Goal: Check status: Check status

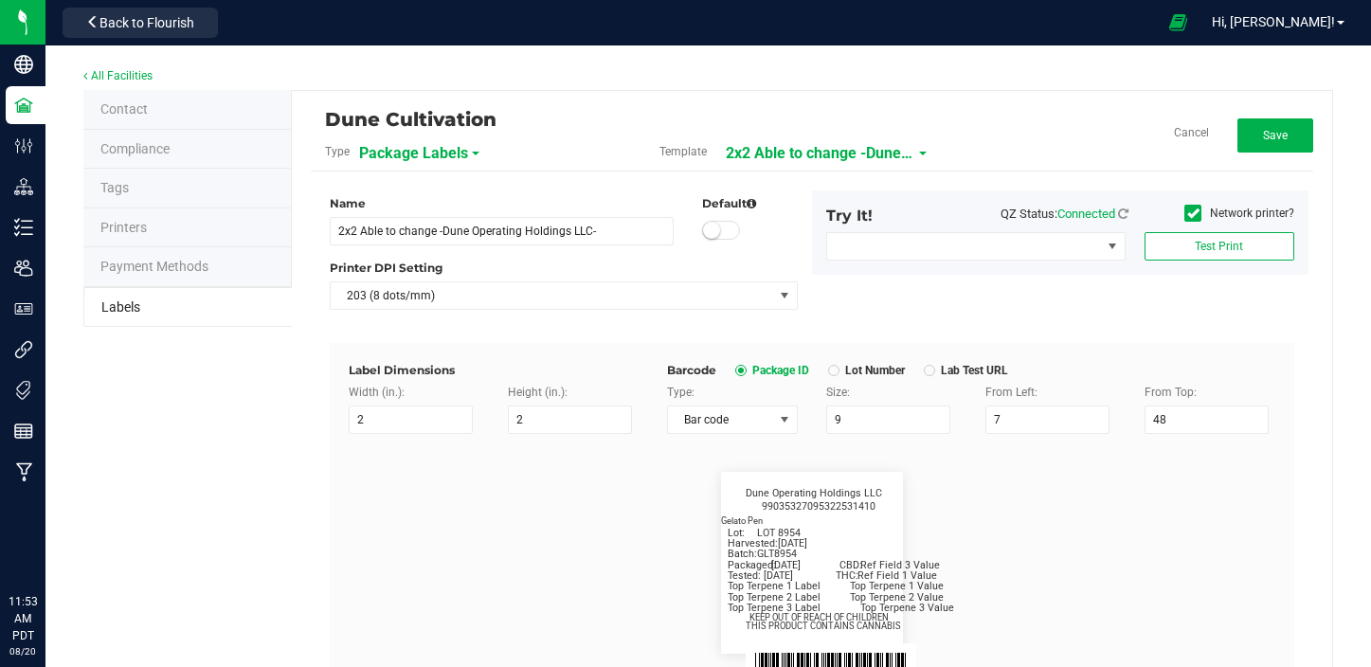
click at [0, 0] on img at bounding box center [0, 0] width 0 height 0
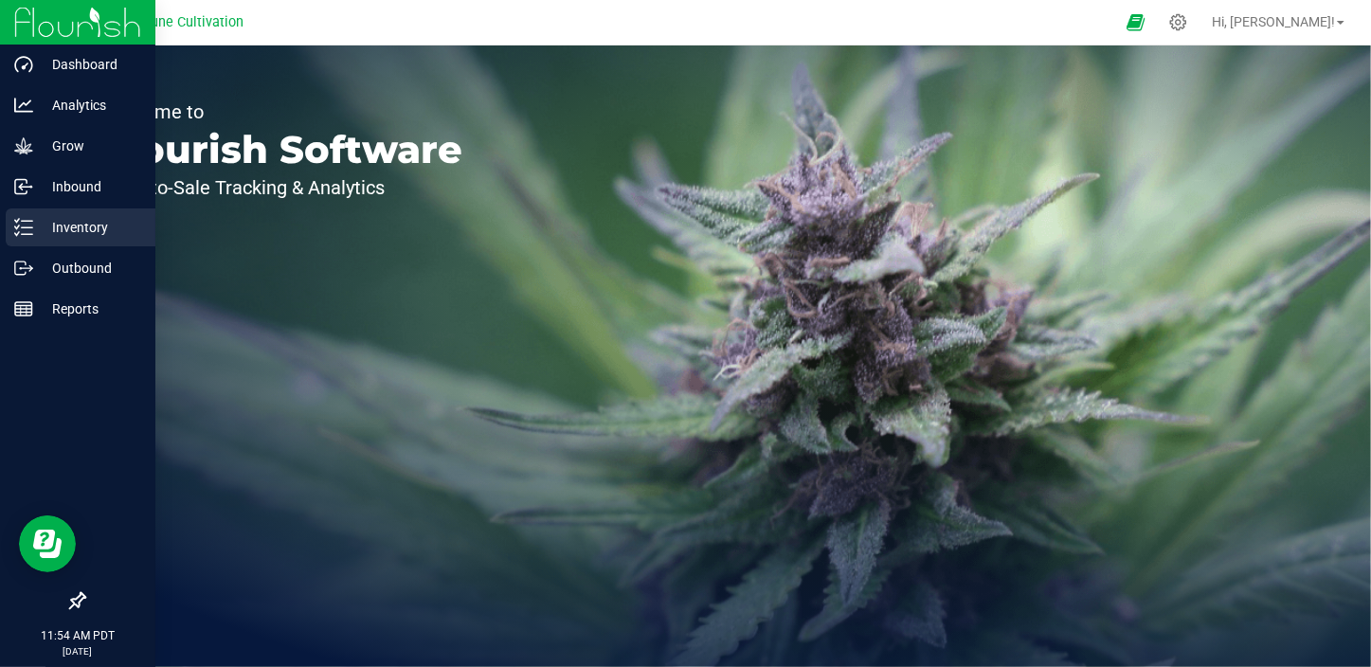
click at [62, 237] on p "Inventory" at bounding box center [90, 227] width 114 height 23
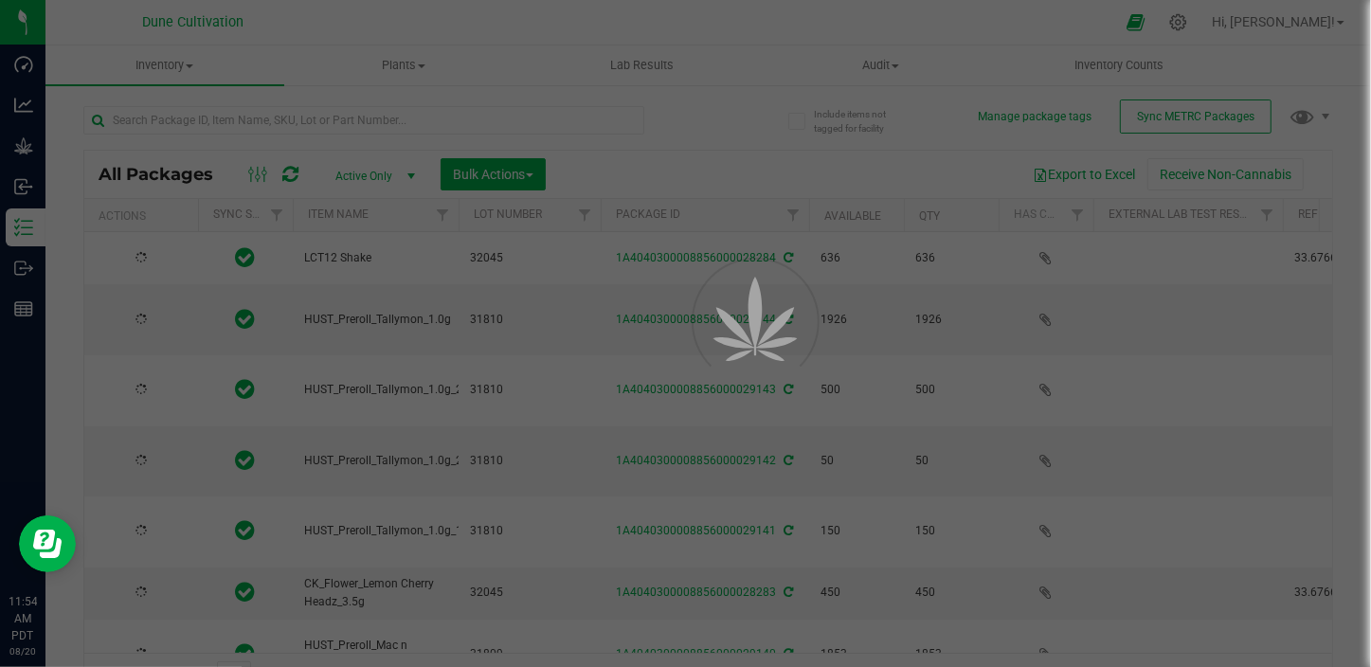
click at [321, 124] on div at bounding box center [685, 333] width 1371 height 667
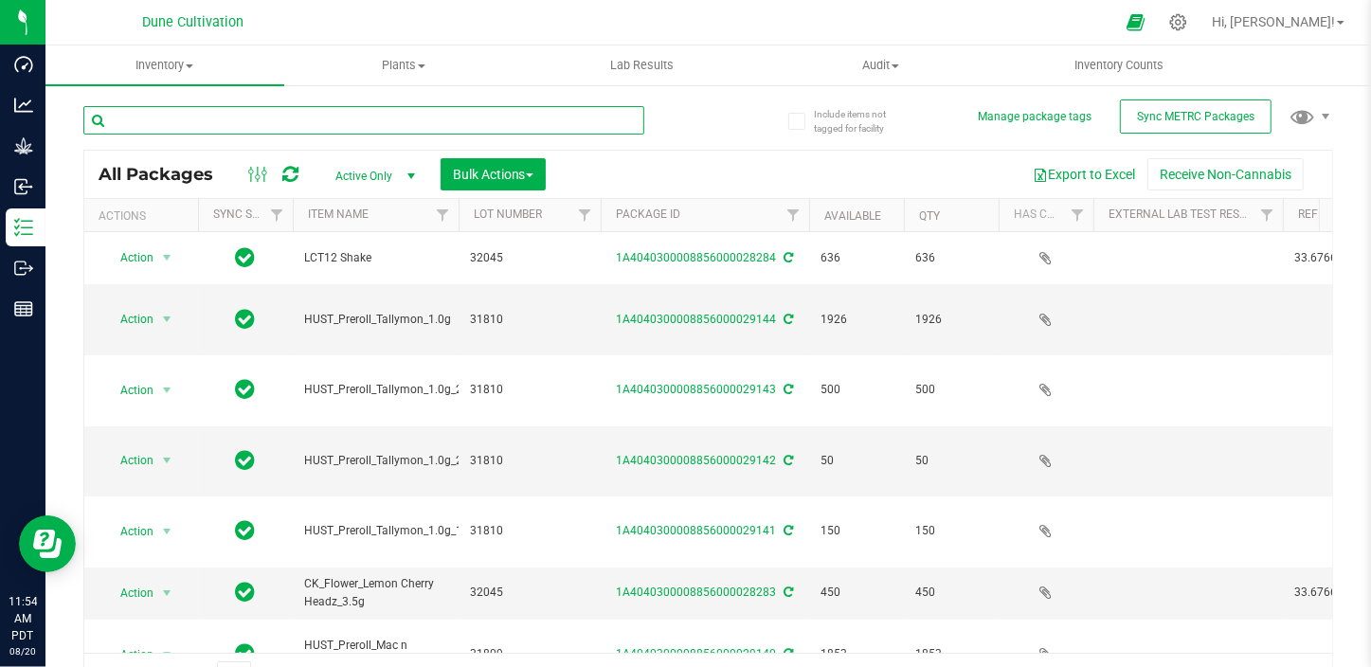
click at [321, 122] on input "text" at bounding box center [363, 120] width 561 height 28
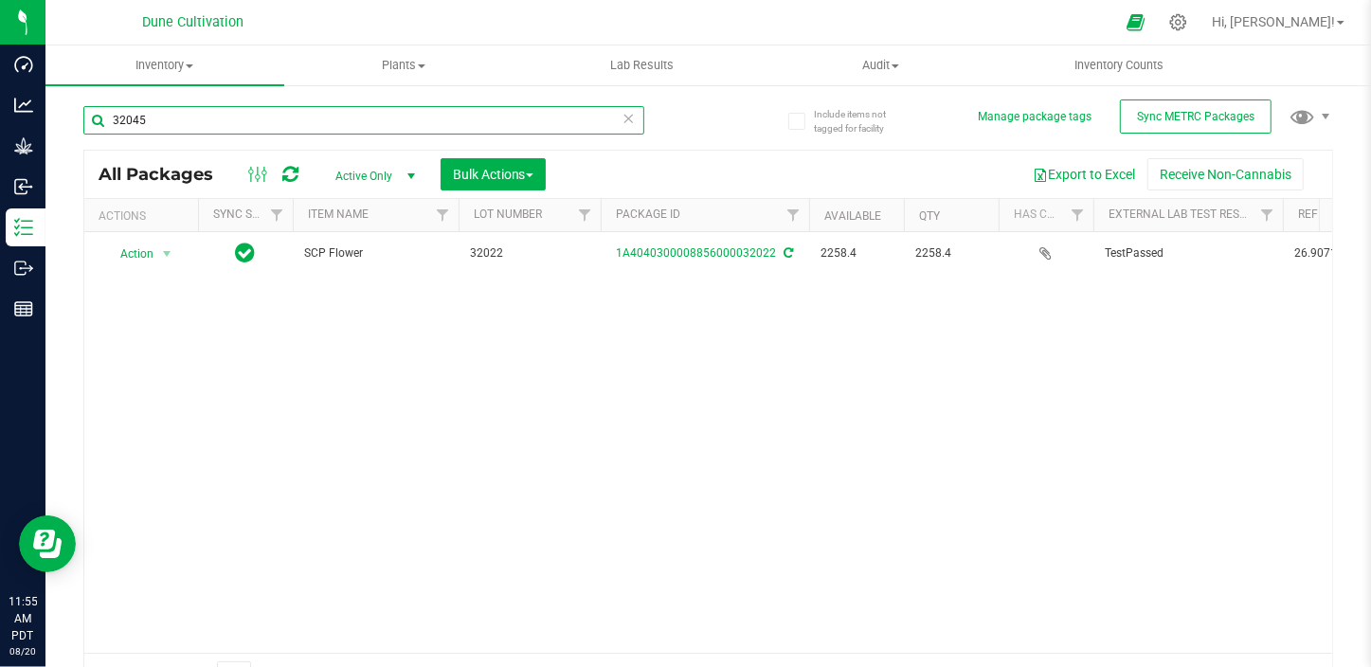
type input "32045"
